Goal: Task Accomplishment & Management: Use online tool/utility

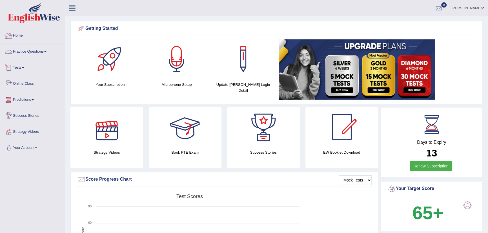
click at [31, 51] on link "Practice Questions" at bounding box center [32, 51] width 64 height 14
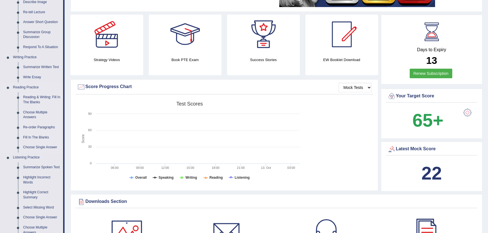
scroll to position [102, 0]
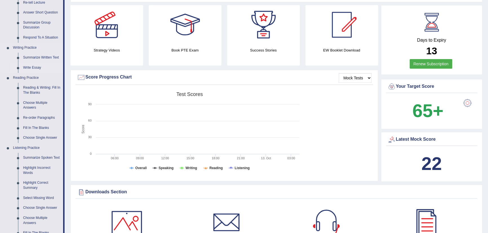
click at [30, 65] on link "Write Essay" at bounding box center [42, 68] width 43 height 10
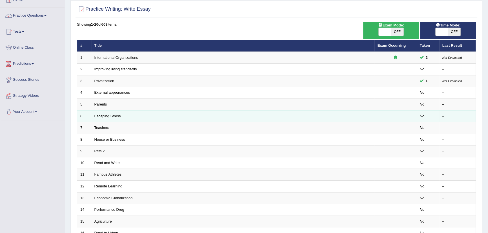
scroll to position [51, 0]
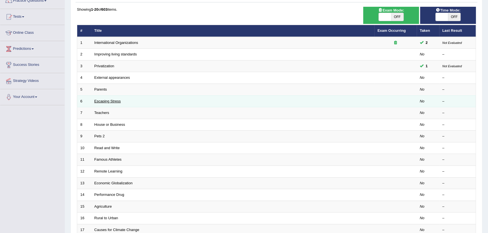
click at [119, 99] on link "Escaping Stress" at bounding box center [107, 101] width 26 height 4
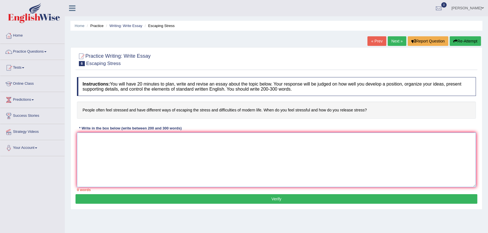
click at [124, 149] on textarea at bounding box center [276, 160] width 399 height 55
click at [92, 141] on textarea at bounding box center [276, 160] width 399 height 55
paste textarea "Everyone experiences stress in life, especially in today’s fast-paced and compe…"
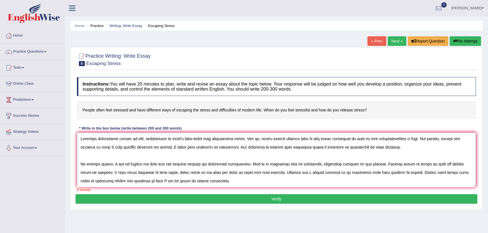
scroll to position [39, 0]
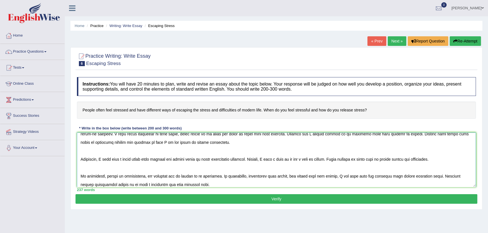
type textarea "Everyone experiences stress in life, especially in today’s fast-paced and compe…"
click at [279, 197] on button "Verify" at bounding box center [277, 199] width 402 height 10
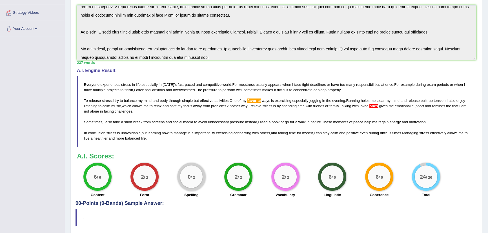
scroll to position [128, 0]
